Goal: Transaction & Acquisition: Purchase product/service

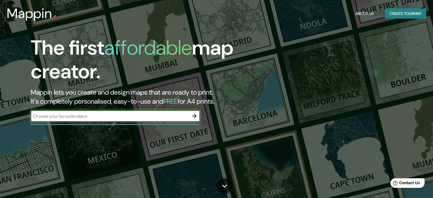
click at [195, 118] on icon "button" at bounding box center [194, 116] width 7 height 7
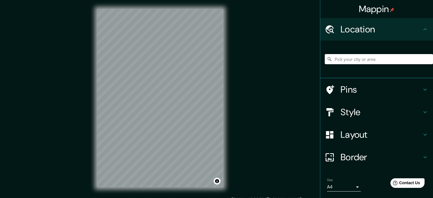
click at [227, 95] on div "© Mapbox © OpenStreetMap Improve this map" at bounding box center [160, 98] width 144 height 196
click at [370, 57] on input "Pick your city or area" at bounding box center [379, 59] width 108 height 10
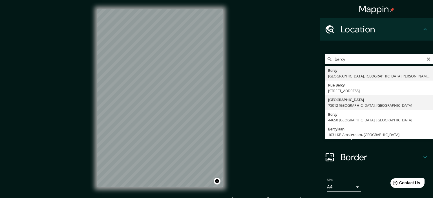
type input "[GEOGRAPHIC_DATA], [GEOGRAPHIC_DATA]"
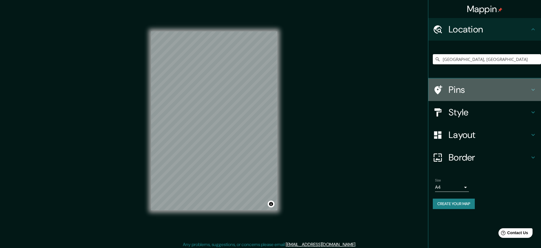
click at [432, 93] on icon at bounding box center [533, 89] width 7 height 7
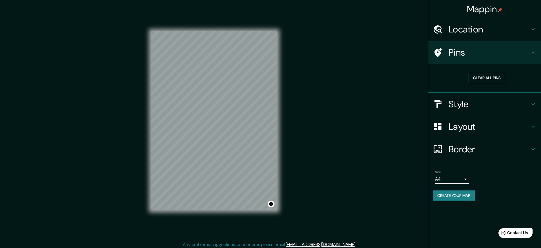
click at [432, 78] on button "Clear all pins" at bounding box center [486, 78] width 37 height 10
click at [432, 54] on h4 "Pins" at bounding box center [488, 52] width 81 height 11
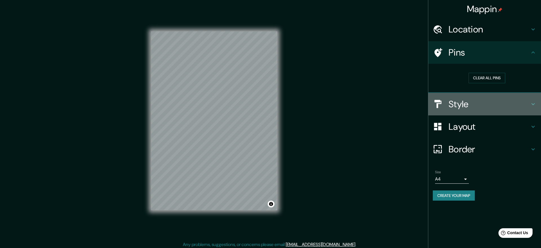
click at [432, 103] on icon at bounding box center [533, 104] width 7 height 7
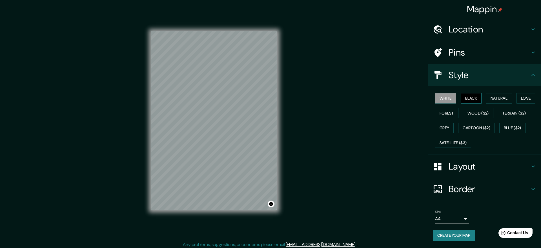
click at [432, 97] on button "Black" at bounding box center [471, 98] width 21 height 10
click at [432, 98] on button "Natural" at bounding box center [499, 98] width 26 height 10
click at [432, 98] on button "Love" at bounding box center [525, 98] width 19 height 10
click at [432, 109] on button "Forest" at bounding box center [446, 113] width 23 height 10
click at [432, 113] on button "Wood ($2)" at bounding box center [478, 113] width 30 height 10
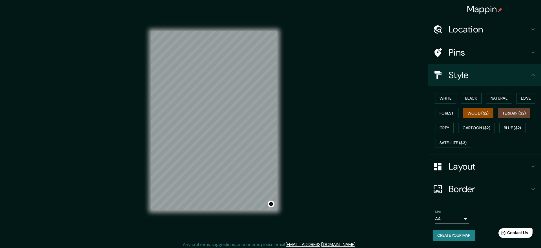
click at [432, 114] on button "Terrain ($2)" at bounding box center [514, 113] width 33 height 10
click at [432, 127] on button "Grey" at bounding box center [444, 128] width 19 height 10
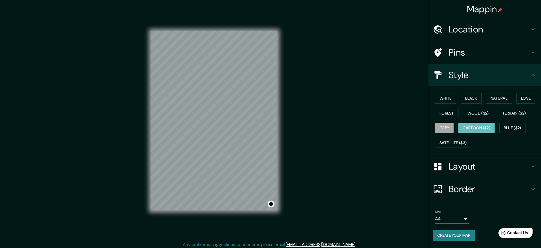
click at [432, 128] on button "Cartoon ($2)" at bounding box center [476, 128] width 37 height 10
click at [432, 123] on button "Blue ($2)" at bounding box center [512, 128] width 26 height 10
